Goal: Navigation & Orientation: Understand site structure

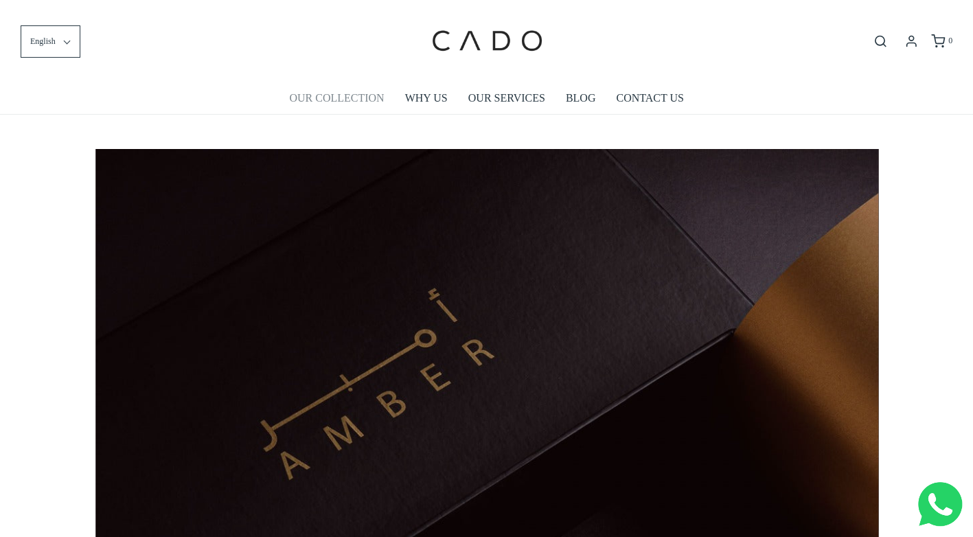
click at [358, 97] on link "OUR COLLECTION" at bounding box center [336, 98] width 95 height 32
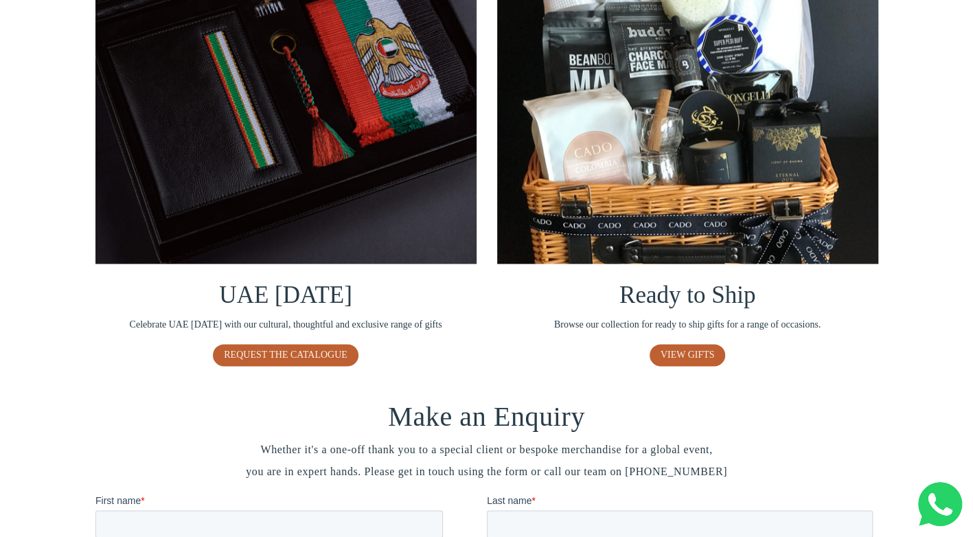
scroll to position [824, 0]
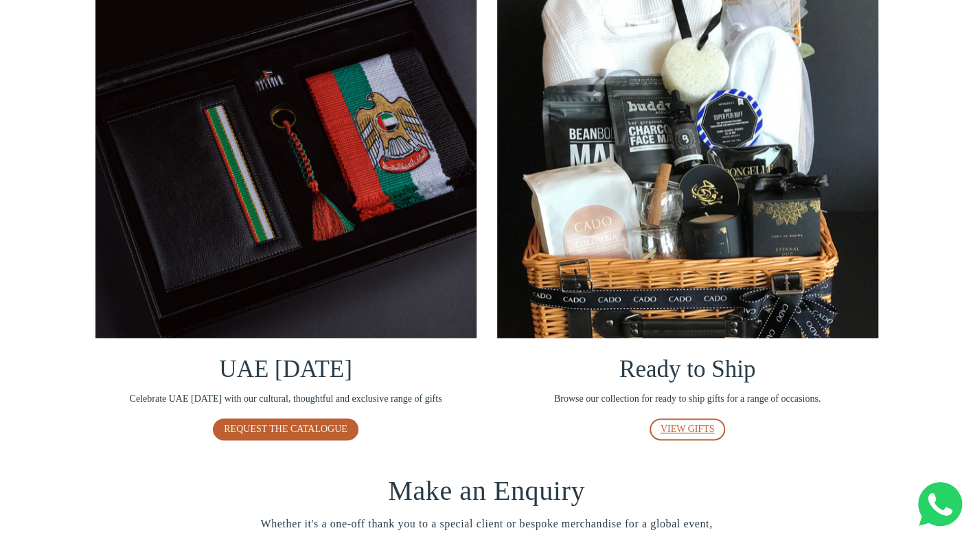
click at [677, 423] on span "VIEW GIFTS" at bounding box center [687, 428] width 54 height 10
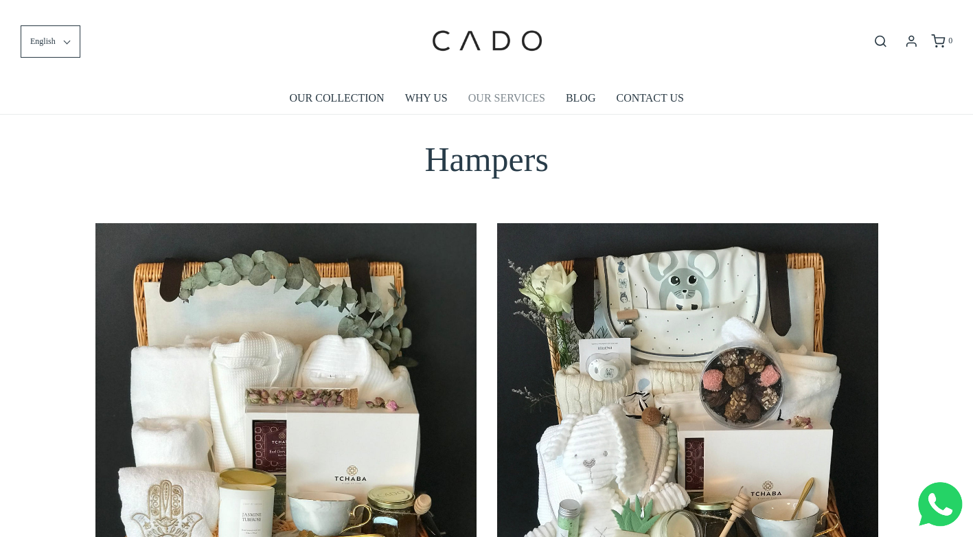
click at [488, 95] on link "OUR SERVICES" at bounding box center [506, 98] width 77 height 32
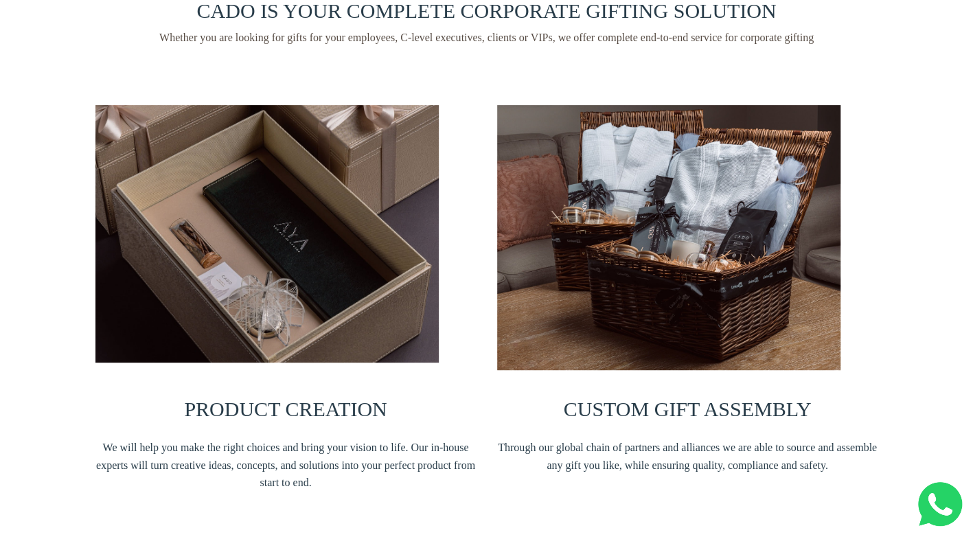
scroll to position [206, 0]
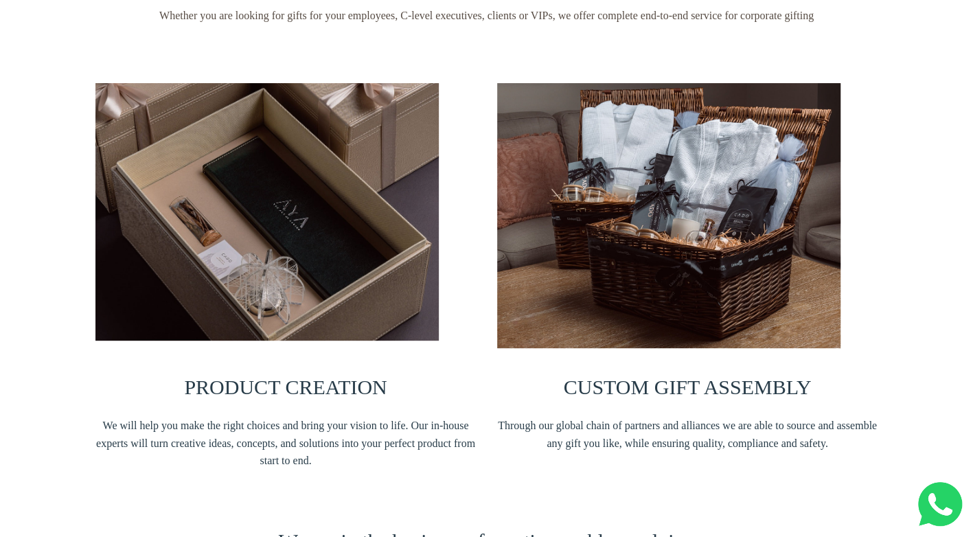
click at [205, 293] on img at bounding box center [266, 211] width 343 height 257
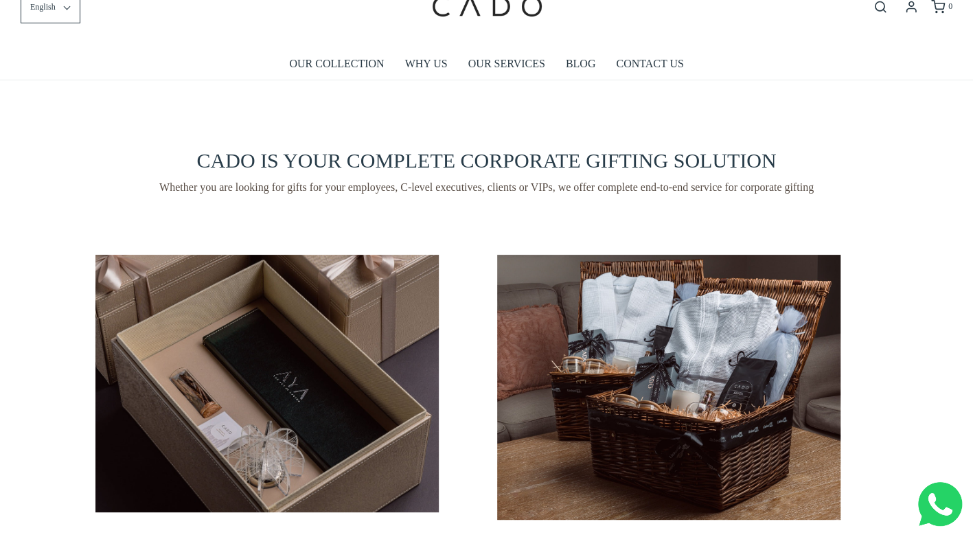
scroll to position [0, 0]
